Goal: Check status: Check status

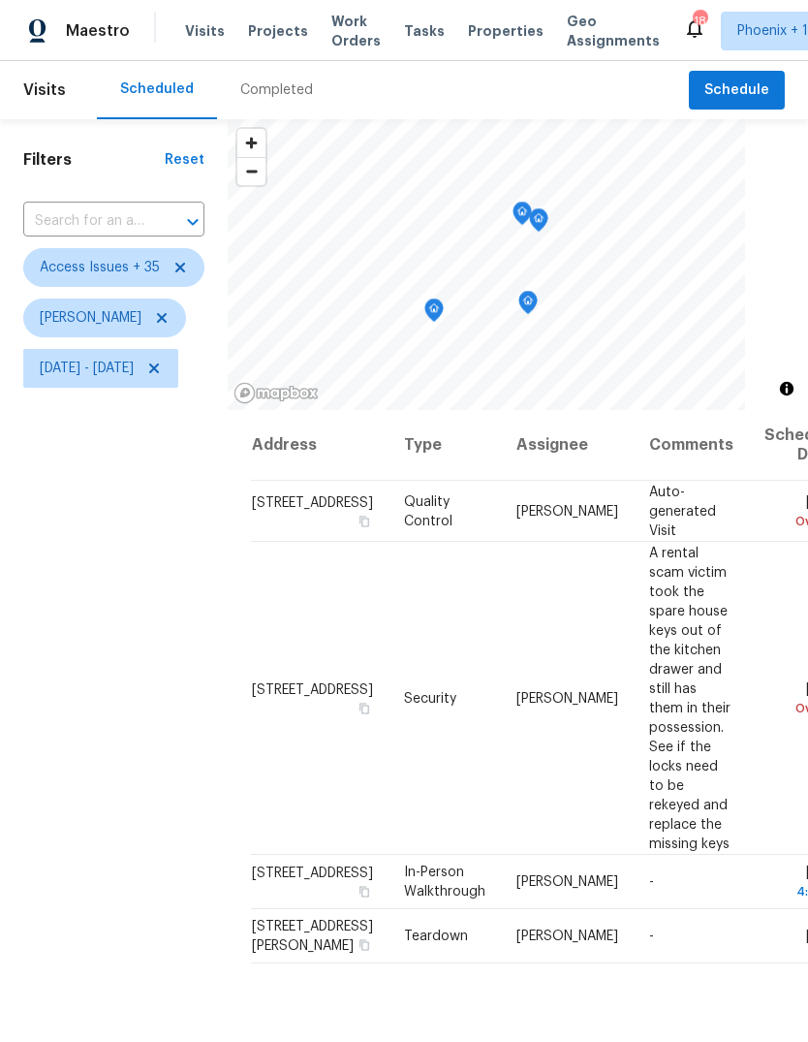
click at [444, 320] on icon "Map marker" at bounding box center [433, 310] width 19 height 24
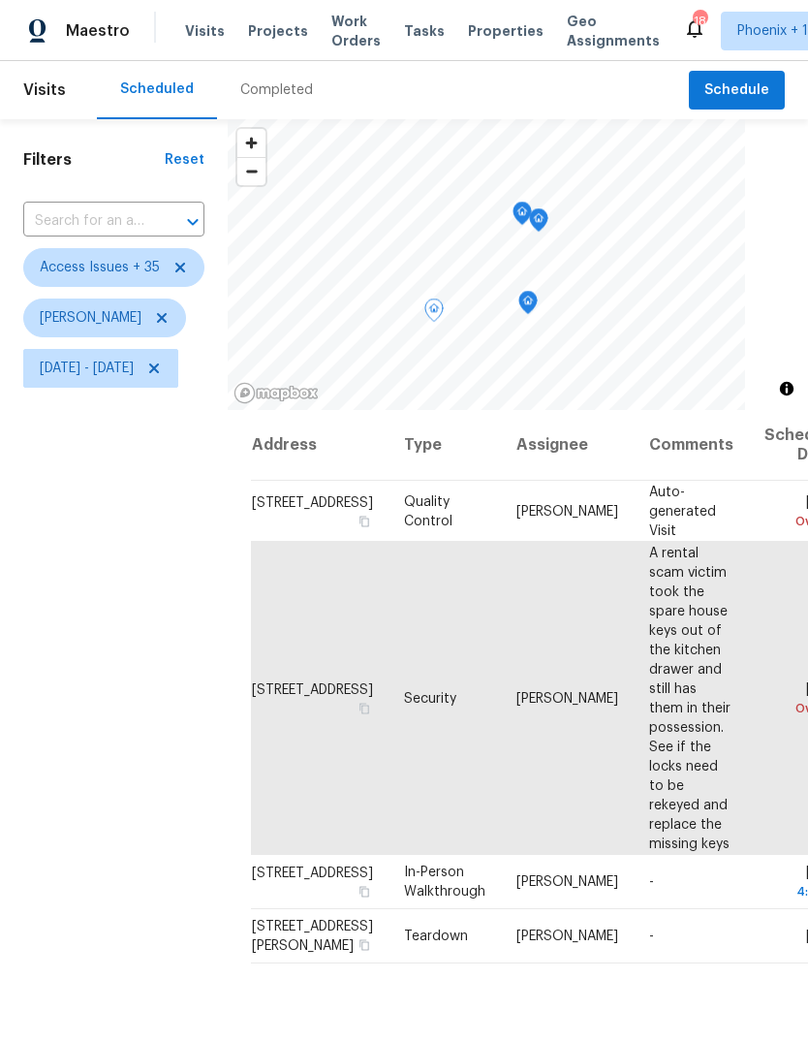
click at [531, 302] on icon "Map marker" at bounding box center [528, 301] width 6 height 5
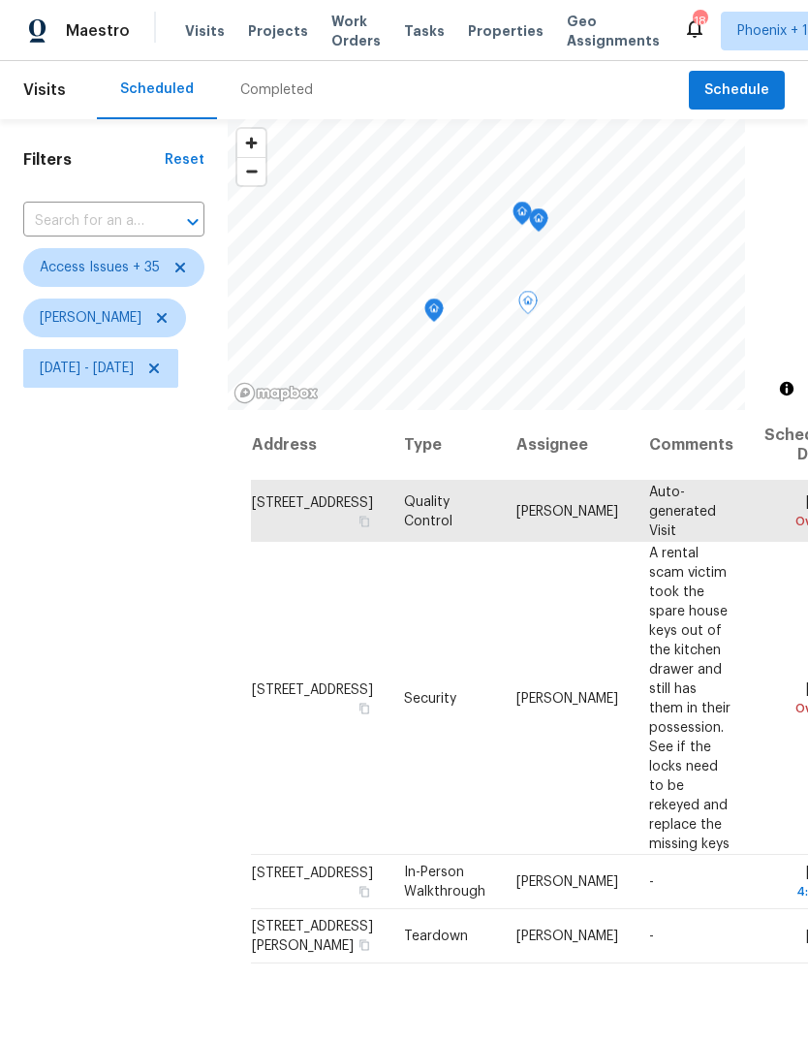
click at [547, 216] on icon "Map marker" at bounding box center [538, 220] width 17 height 22
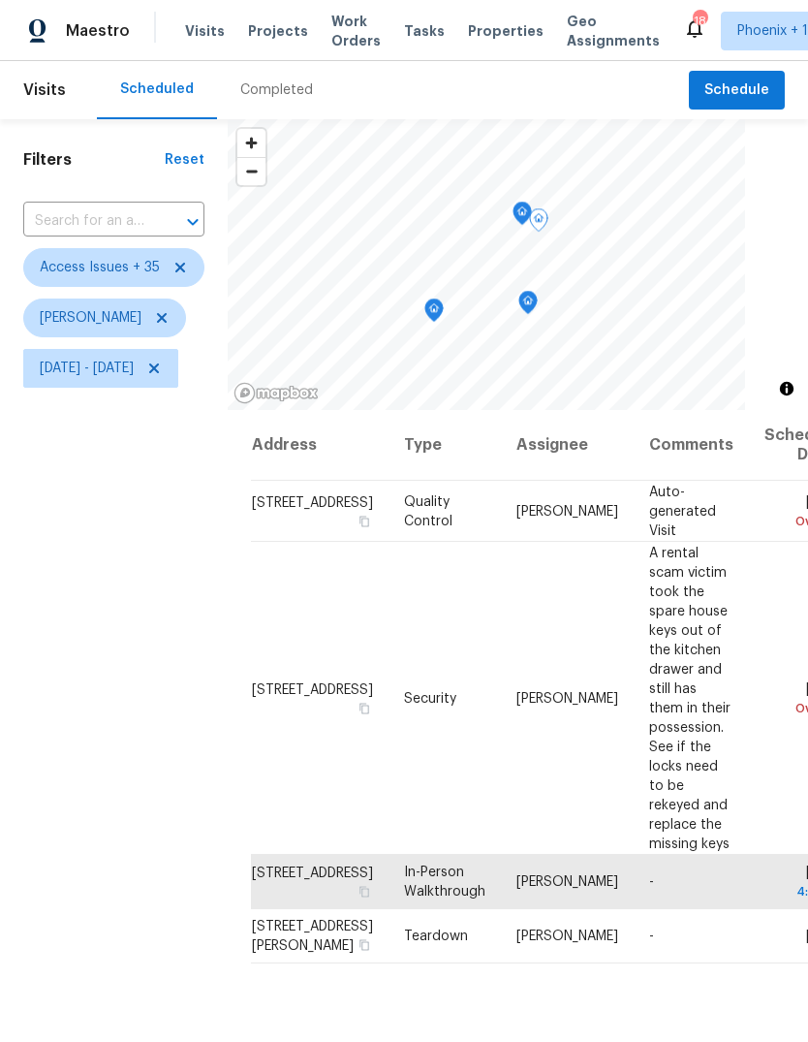
click at [531, 210] on icon "Map marker" at bounding box center [522, 214] width 17 height 22
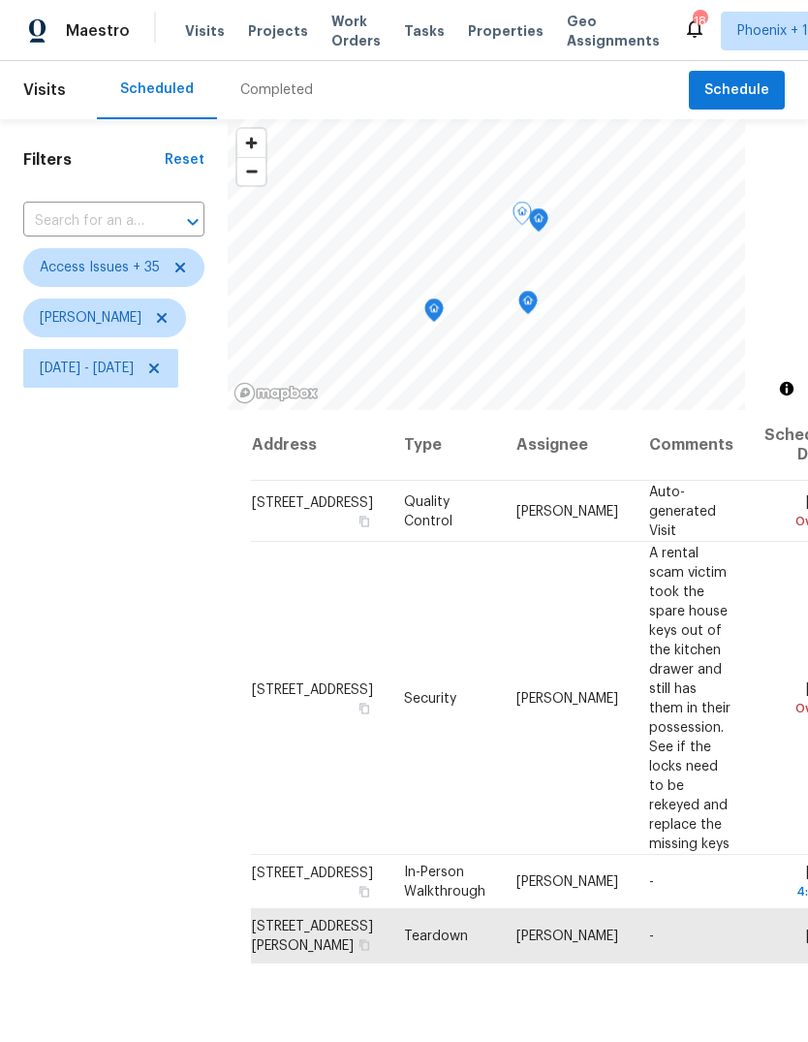
click at [437, 308] on icon "Map marker" at bounding box center [434, 309] width 6 height 5
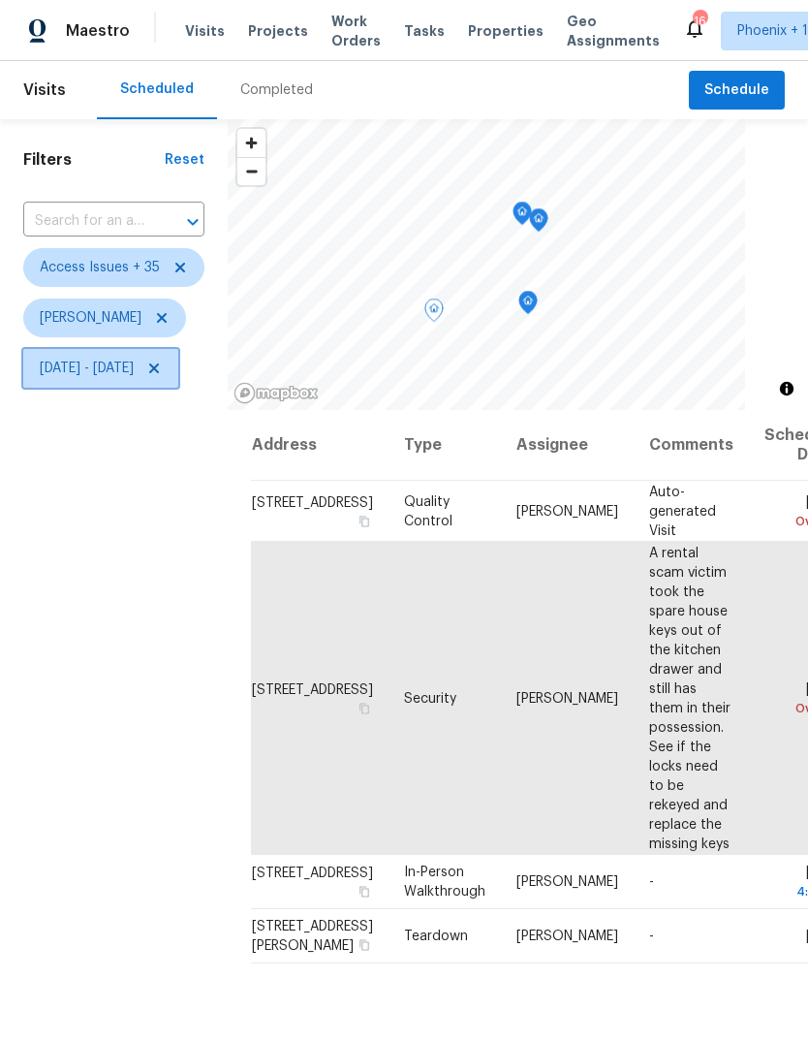
click at [134, 378] on span "[DATE] - [DATE]" at bounding box center [87, 368] width 94 height 19
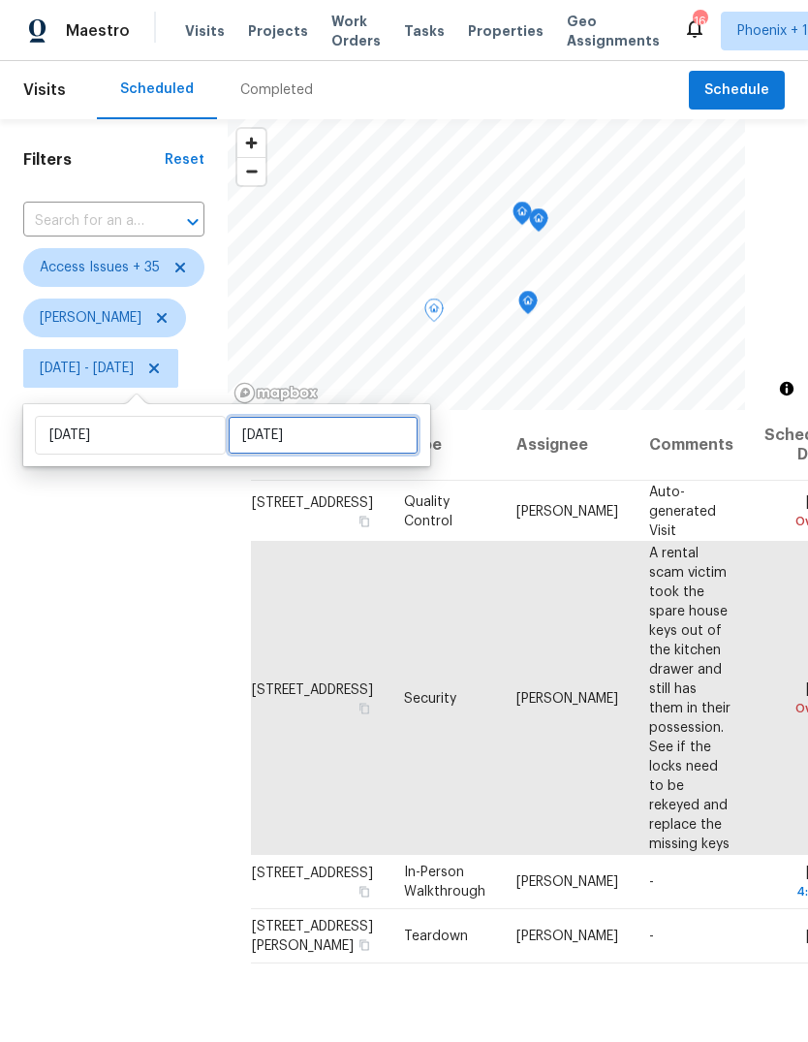
click at [355, 431] on input "[DATE]" at bounding box center [323, 435] width 191 height 39
select select "8"
select select "2025"
select select "9"
select select "2025"
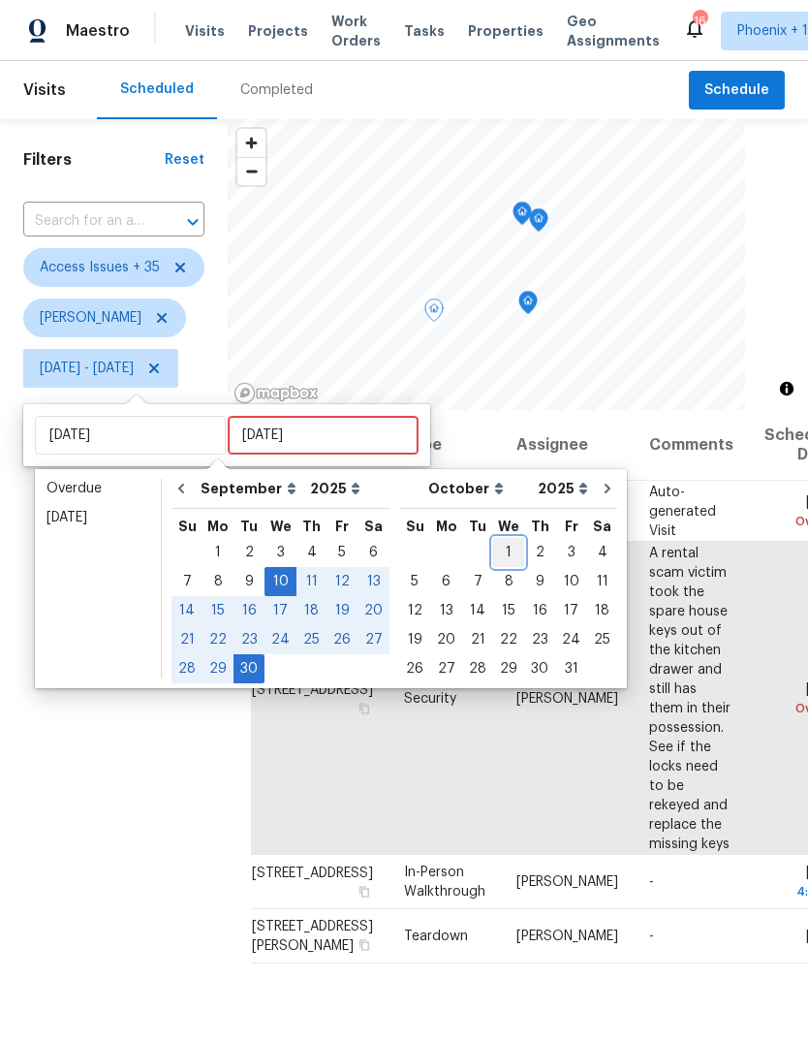
click at [500, 546] on div "1" at bounding box center [508, 552] width 31 height 27
type input "[DATE]"
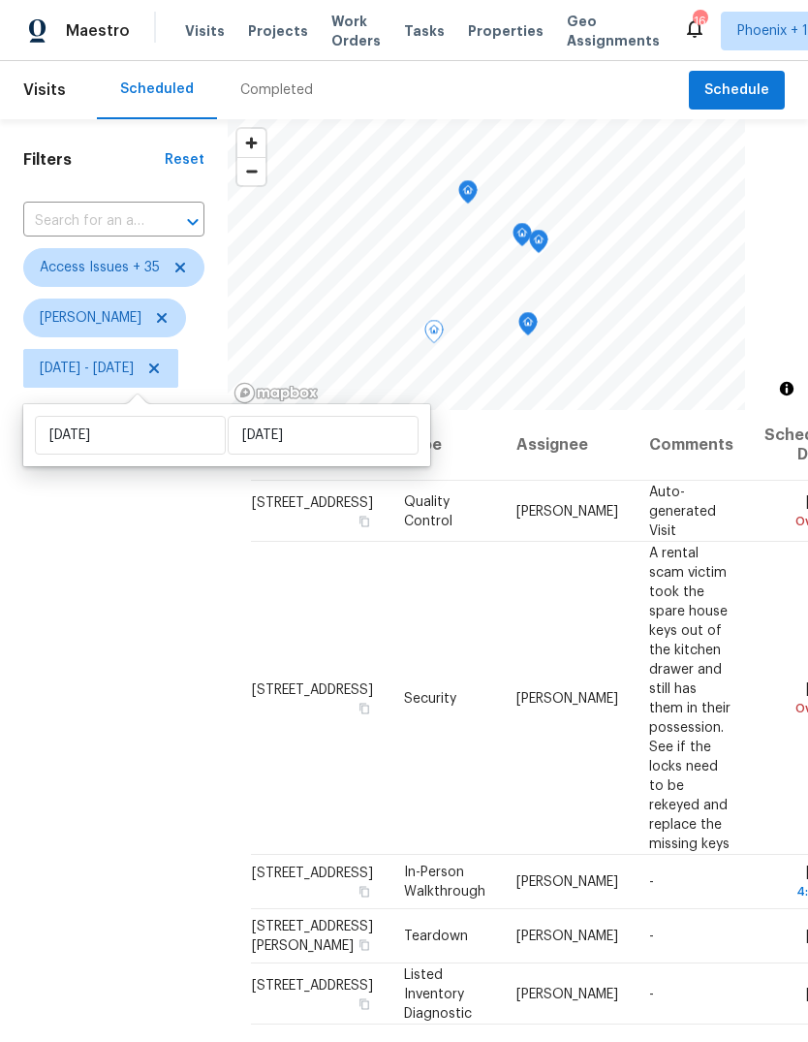
click at [152, 736] on div "Filters Reset ​ Access Issues + 35 [PERSON_NAME][DATE] - [DATE]" at bounding box center [114, 681] width 228 height 1124
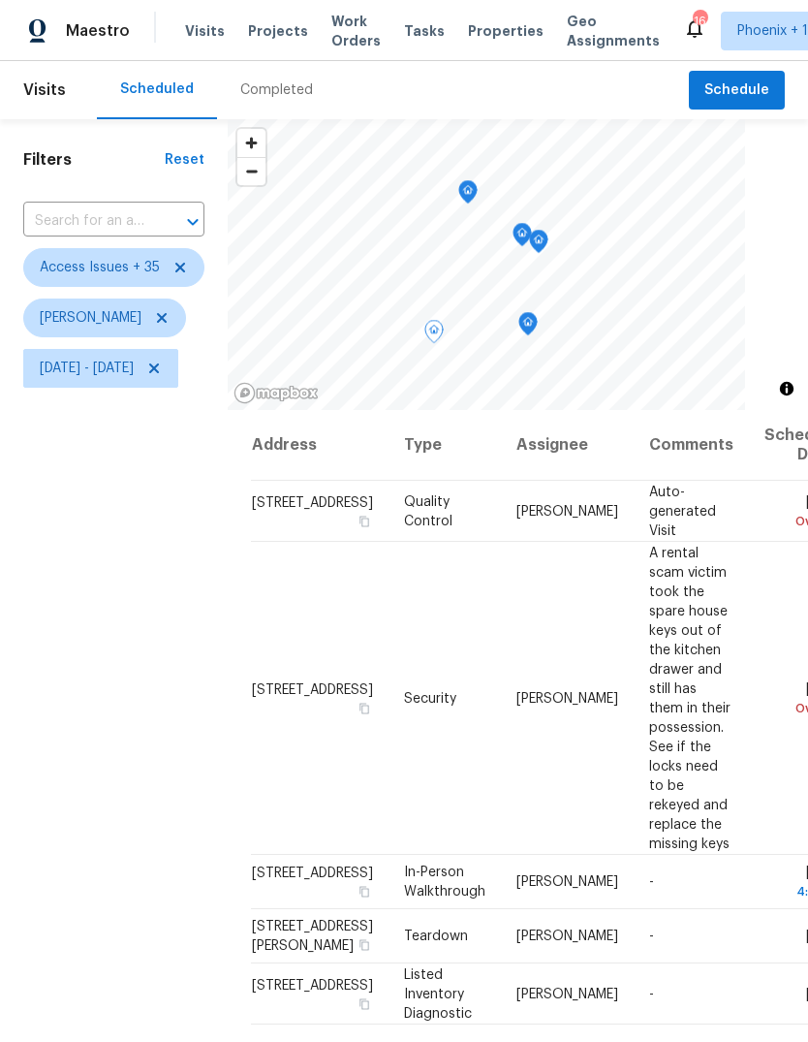
click at [471, 194] on icon "Map marker" at bounding box center [468, 191] width 6 height 5
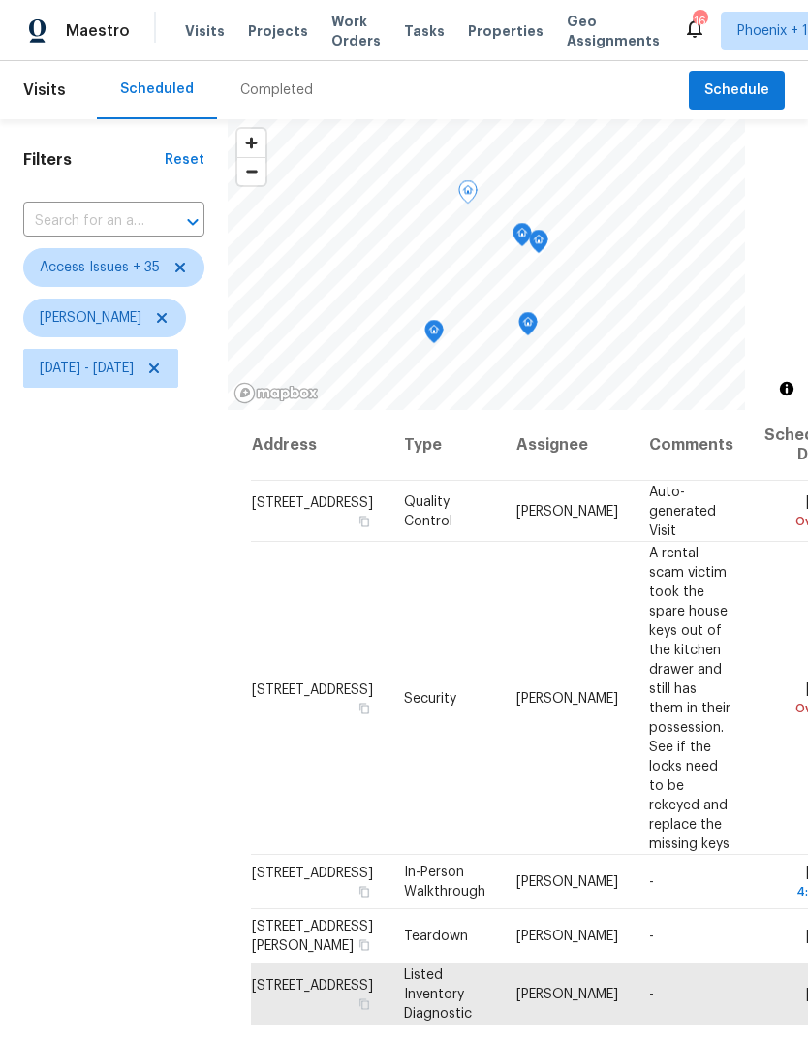
click at [443, 338] on icon "Map marker" at bounding box center [433, 332] width 17 height 22
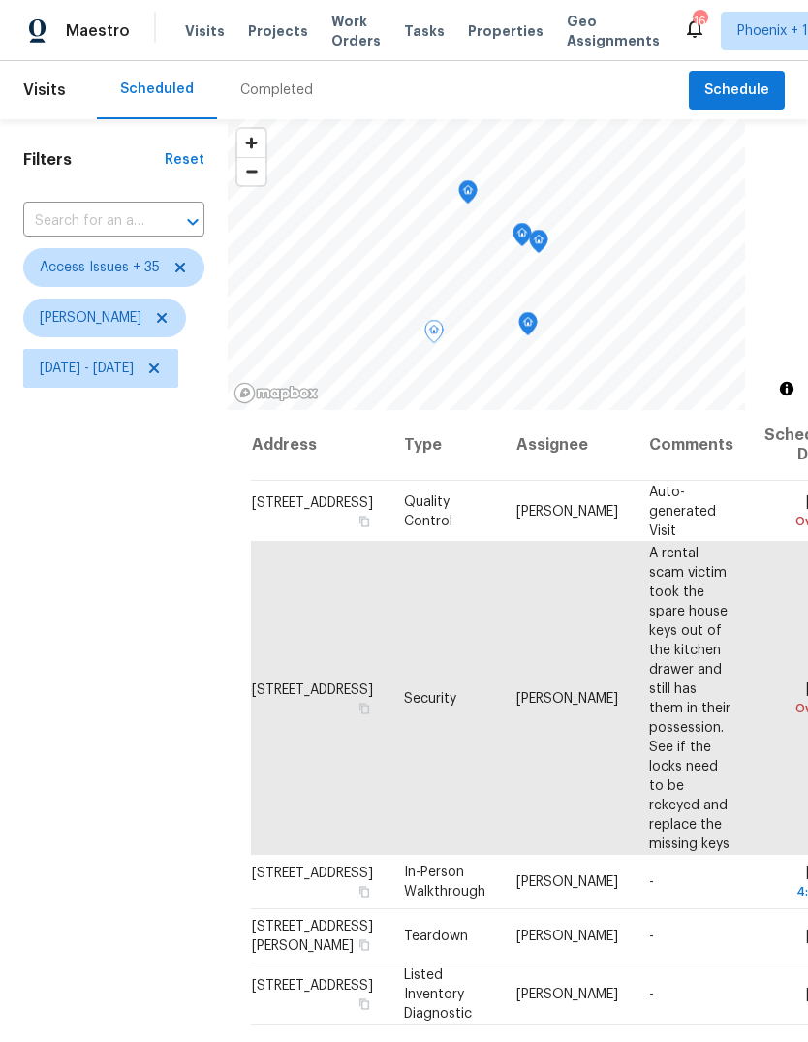
click at [537, 329] on icon "Map marker" at bounding box center [527, 324] width 17 height 22
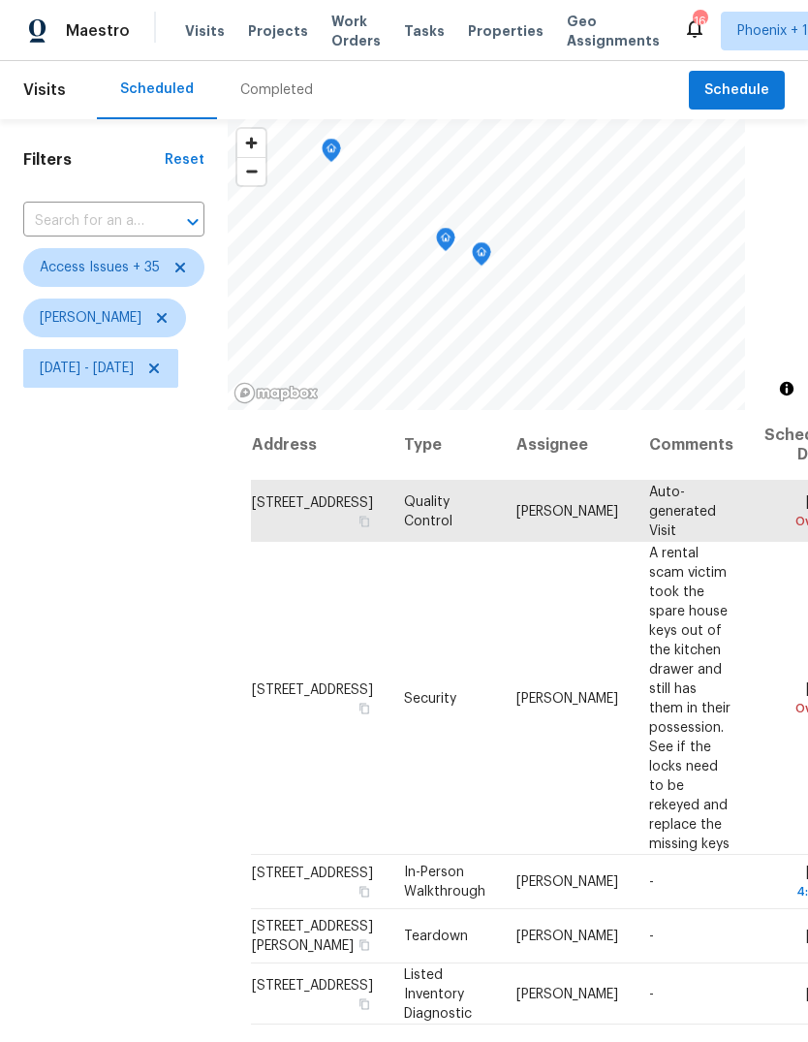
click at [491, 265] on icon "Map marker" at bounding box center [481, 254] width 19 height 24
